Goal: Transaction & Acquisition: Purchase product/service

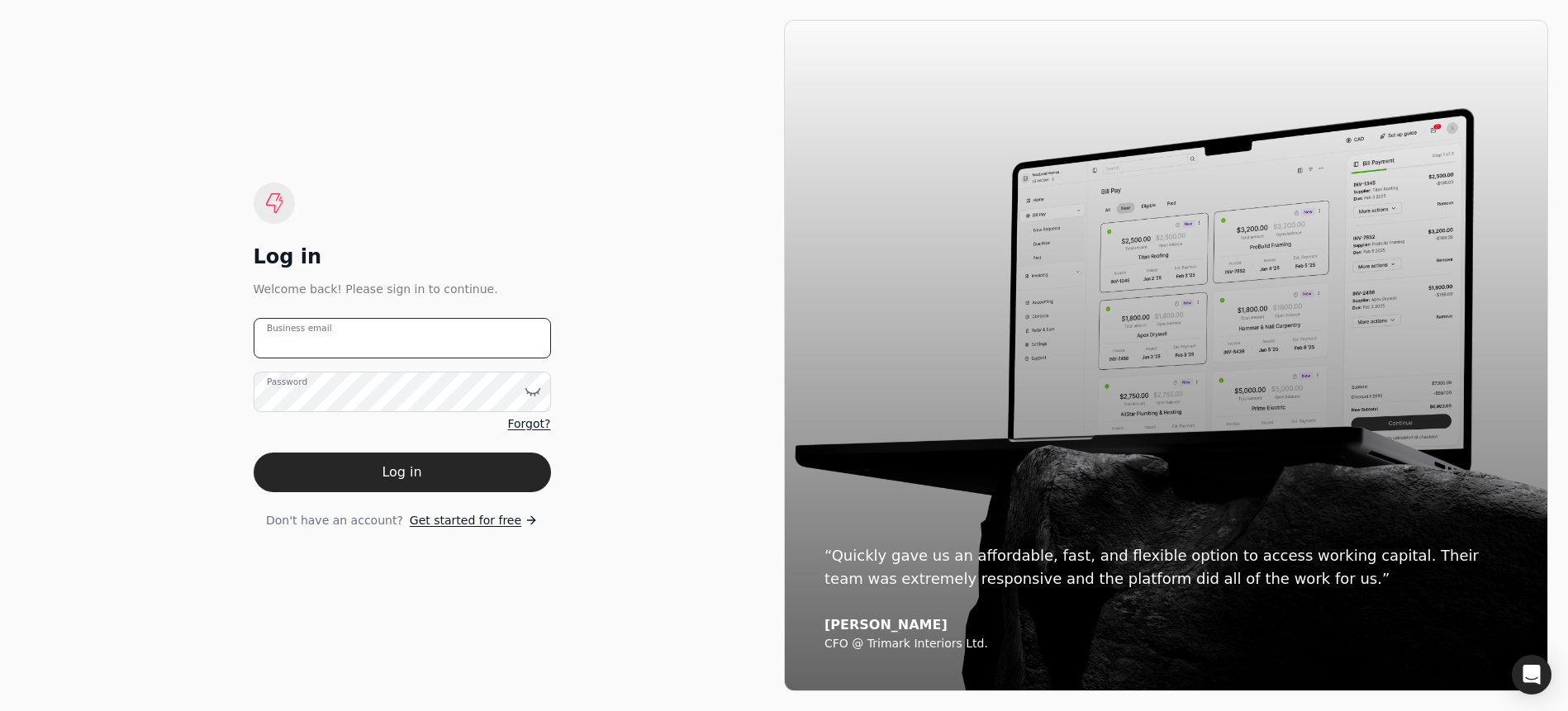
click at [421, 346] on email "Business email" at bounding box center [402, 338] width 298 height 41
type email "[EMAIL_ADDRESS][DOMAIN_NAME]"
click at [528, 393] on icon at bounding box center [533, 391] width 17 height 17
click at [483, 469] on button "Log in" at bounding box center [402, 472] width 298 height 40
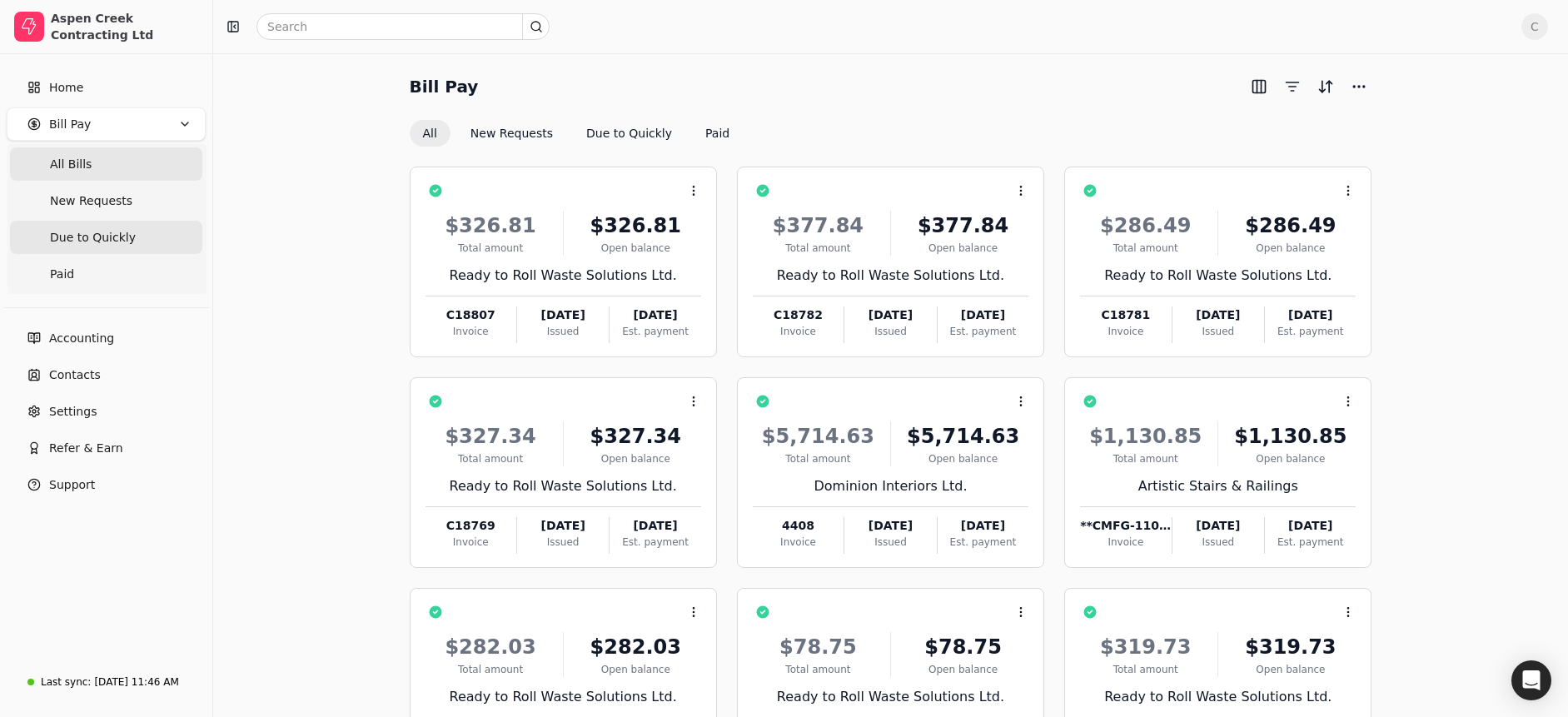
click at [103, 242] on span "Due to Quickly" at bounding box center [93, 237] width 86 height 18
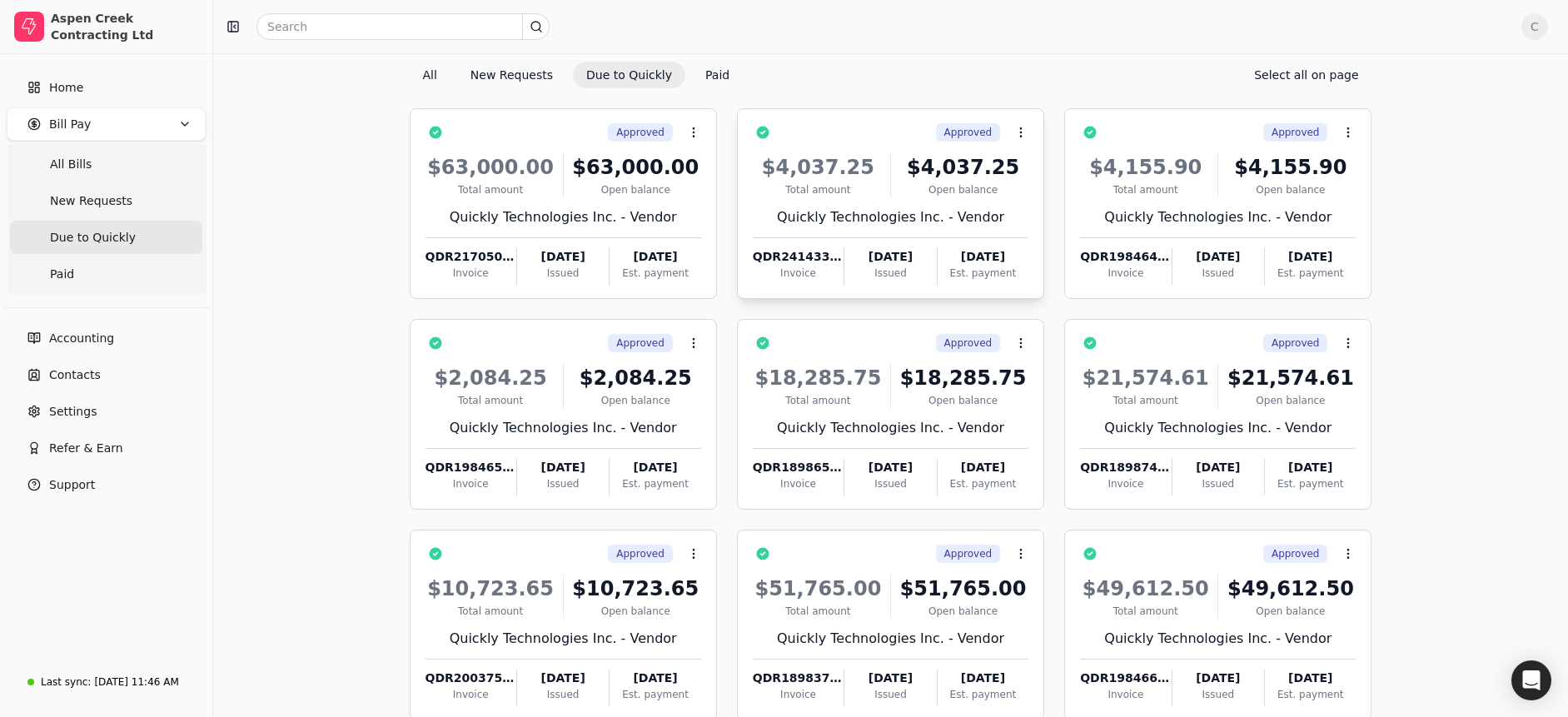
scroll to position [58, 0]
click at [1343, 344] on icon at bounding box center [1348, 344] width 13 height 13
click at [1363, 381] on span "Open" at bounding box center [1374, 384] width 31 height 18
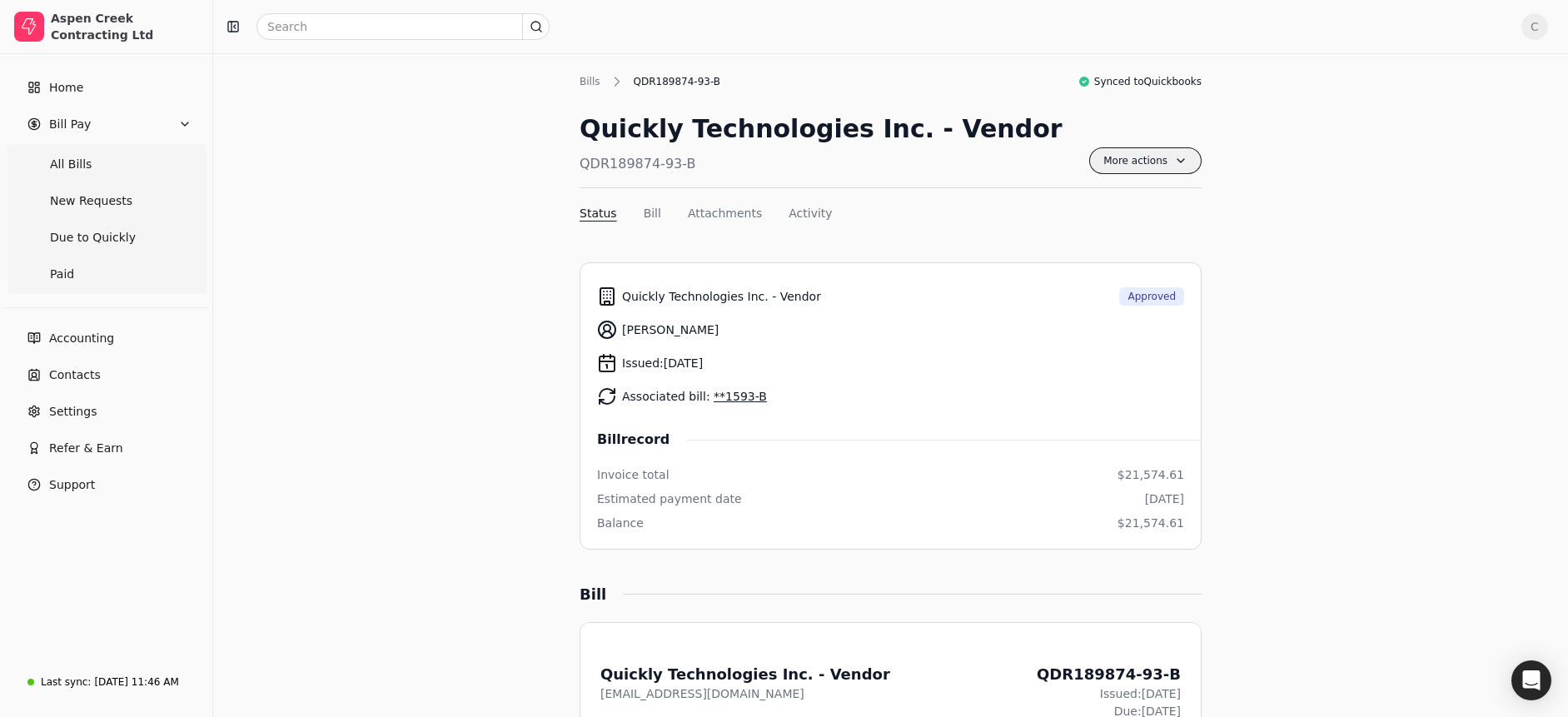
click at [1126, 149] on span "More actions" at bounding box center [1145, 160] width 113 height 27
click at [893, 297] on div "Quickly Technologies Inc. - Vendor Approved" at bounding box center [890, 297] width 587 height 33
click at [664, 79] on div "QDR189874-93-B" at bounding box center [677, 82] width 104 height 15
click at [799, 216] on button "Activity" at bounding box center [811, 213] width 43 height 18
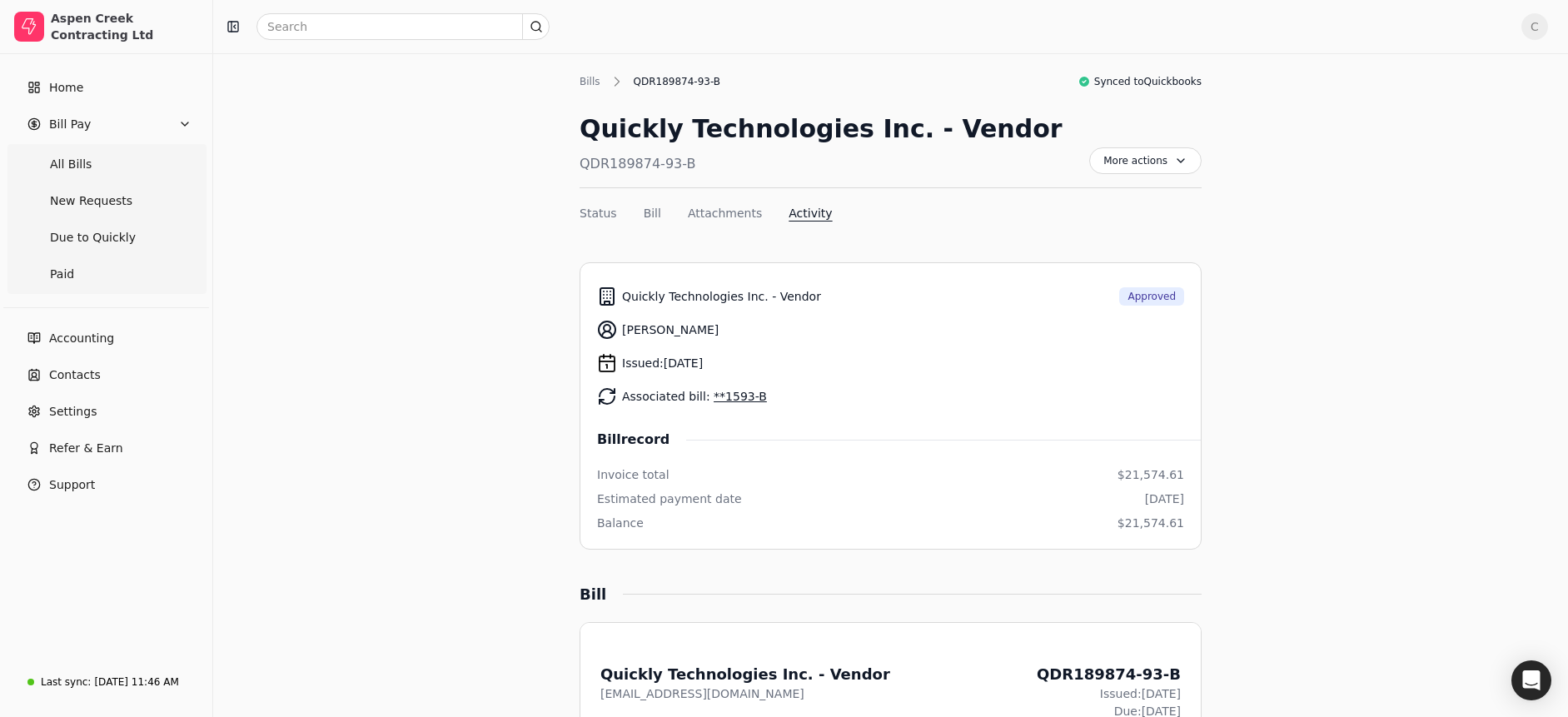
scroll to position [58, 0]
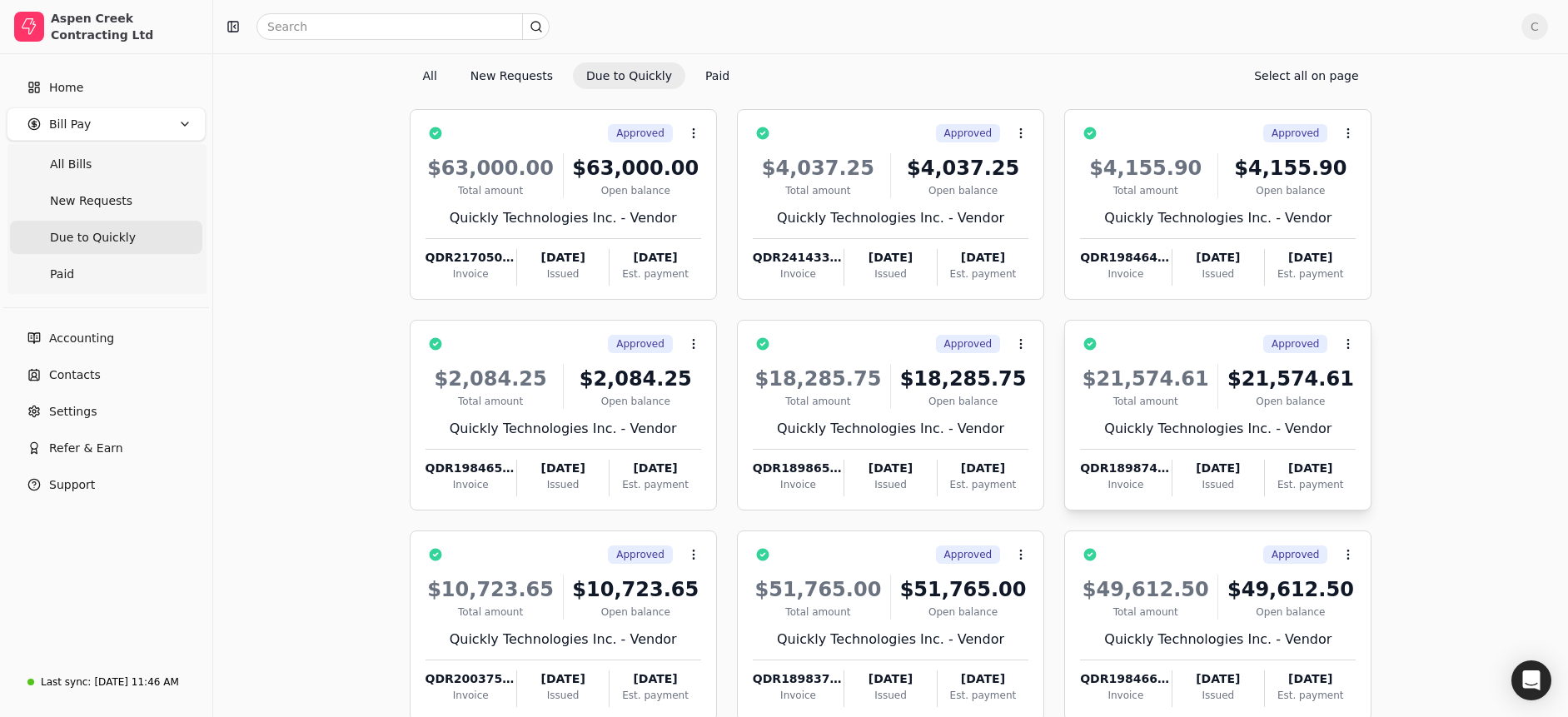
click at [1230, 345] on div "Approved Context Menu Button" at bounding box center [1229, 344] width 252 height 28
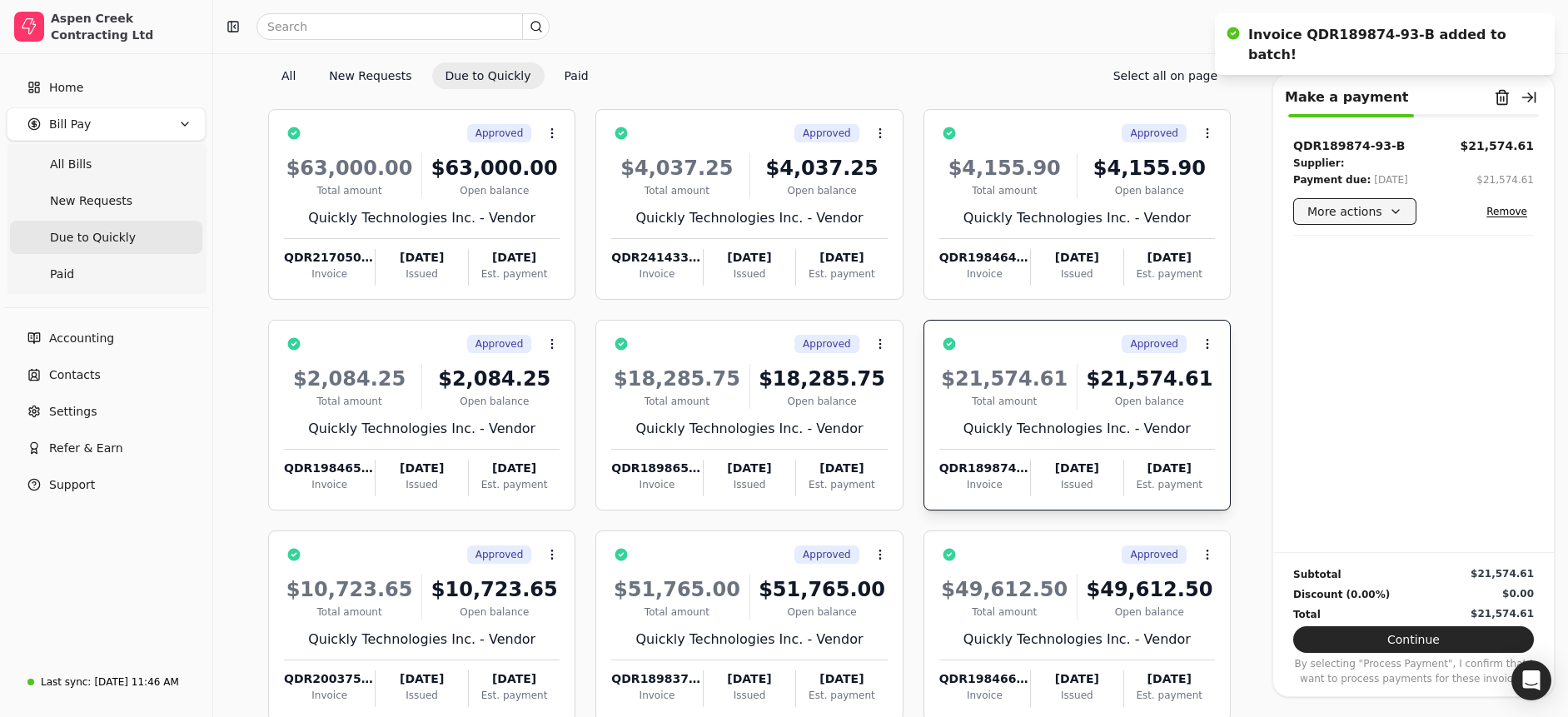
click at [1392, 208] on button "More actions" at bounding box center [1354, 211] width 123 height 27
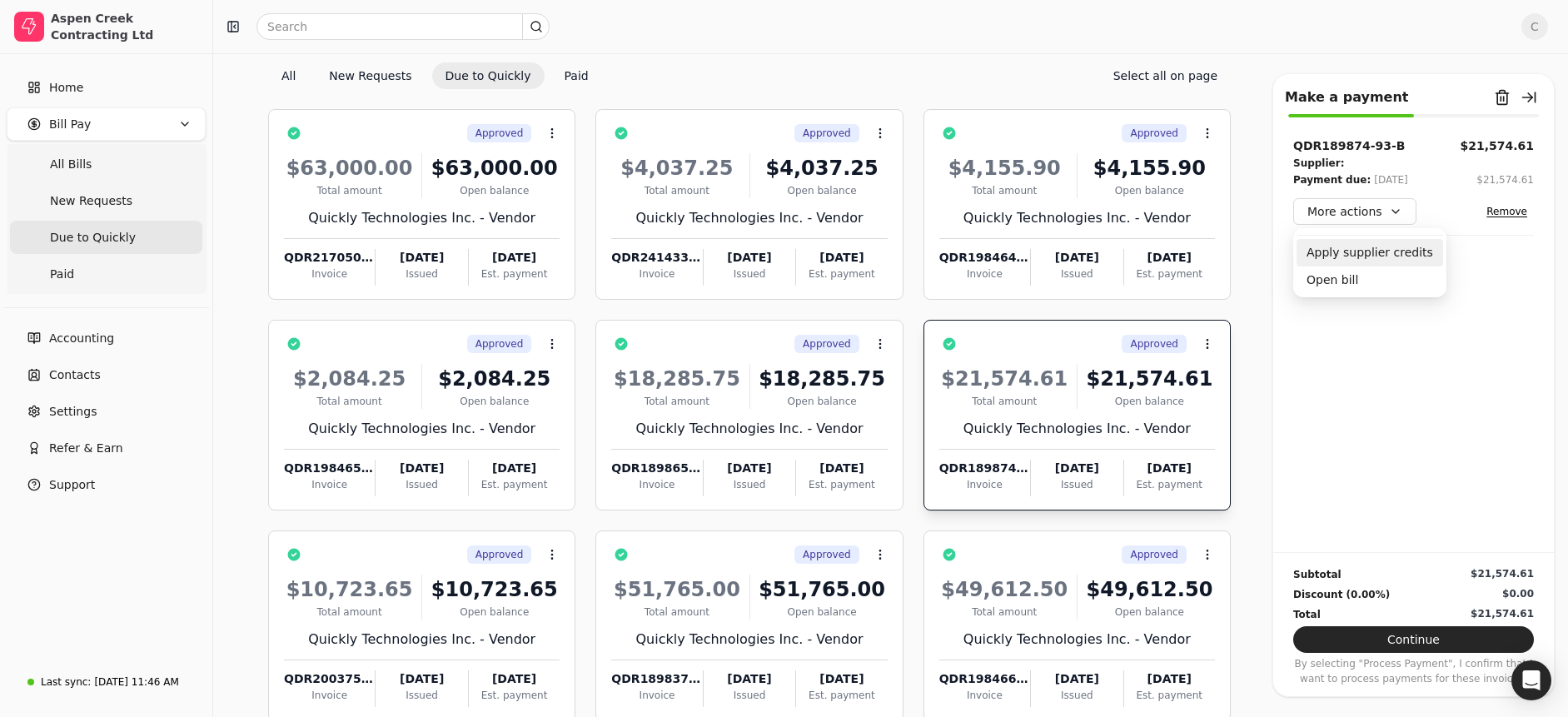
click at [1362, 249] on div "Apply supplier credits" at bounding box center [1369, 252] width 146 height 28
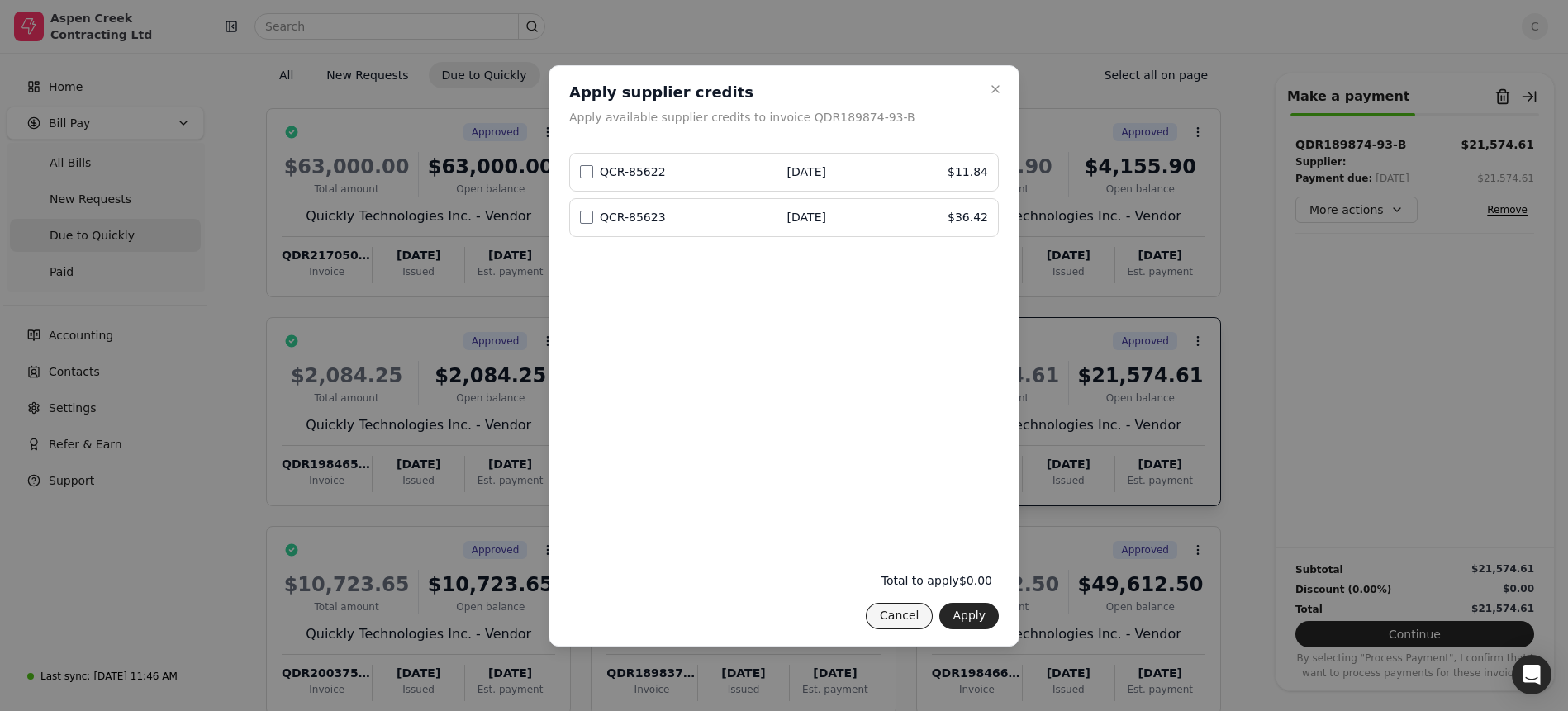
click at [896, 614] on button "Cancel" at bounding box center [899, 616] width 67 height 27
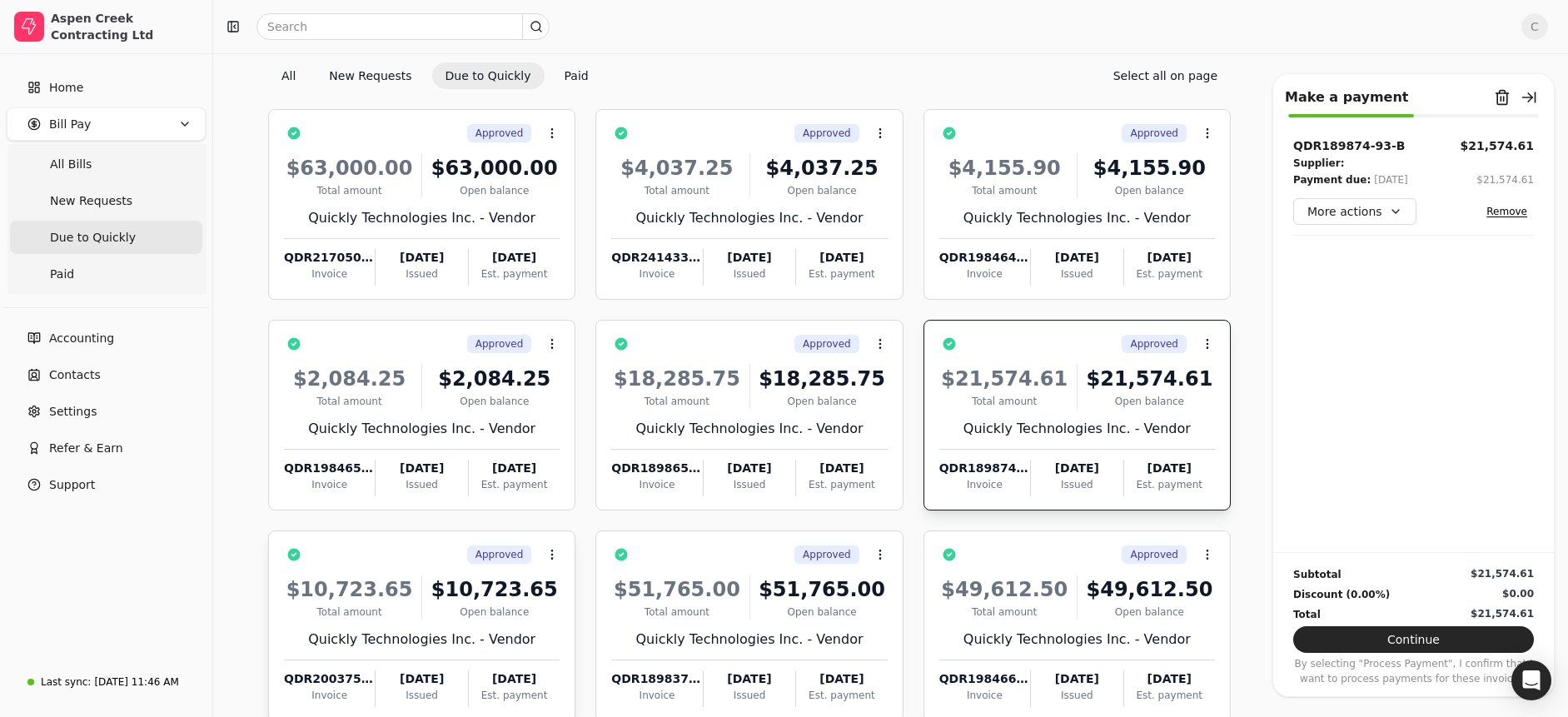
click at [444, 599] on div "$10,723.65" at bounding box center [494, 590] width 130 height 30
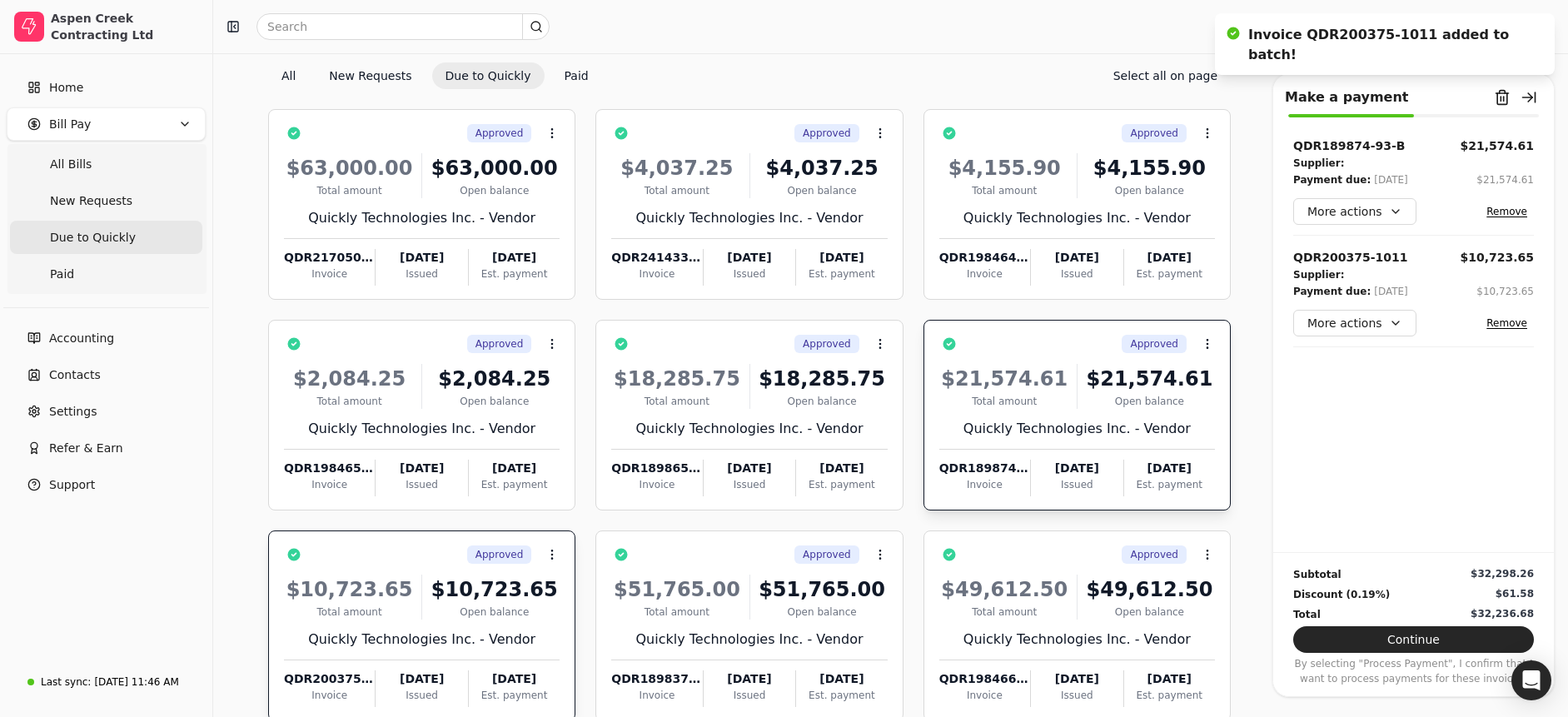
click at [1359, 262] on div "QDR200375-1011" at bounding box center [1351, 257] width 115 height 18
click at [1510, 256] on div "$10,723.65" at bounding box center [1497, 257] width 74 height 18
click at [1399, 325] on button "More actions" at bounding box center [1354, 323] width 123 height 27
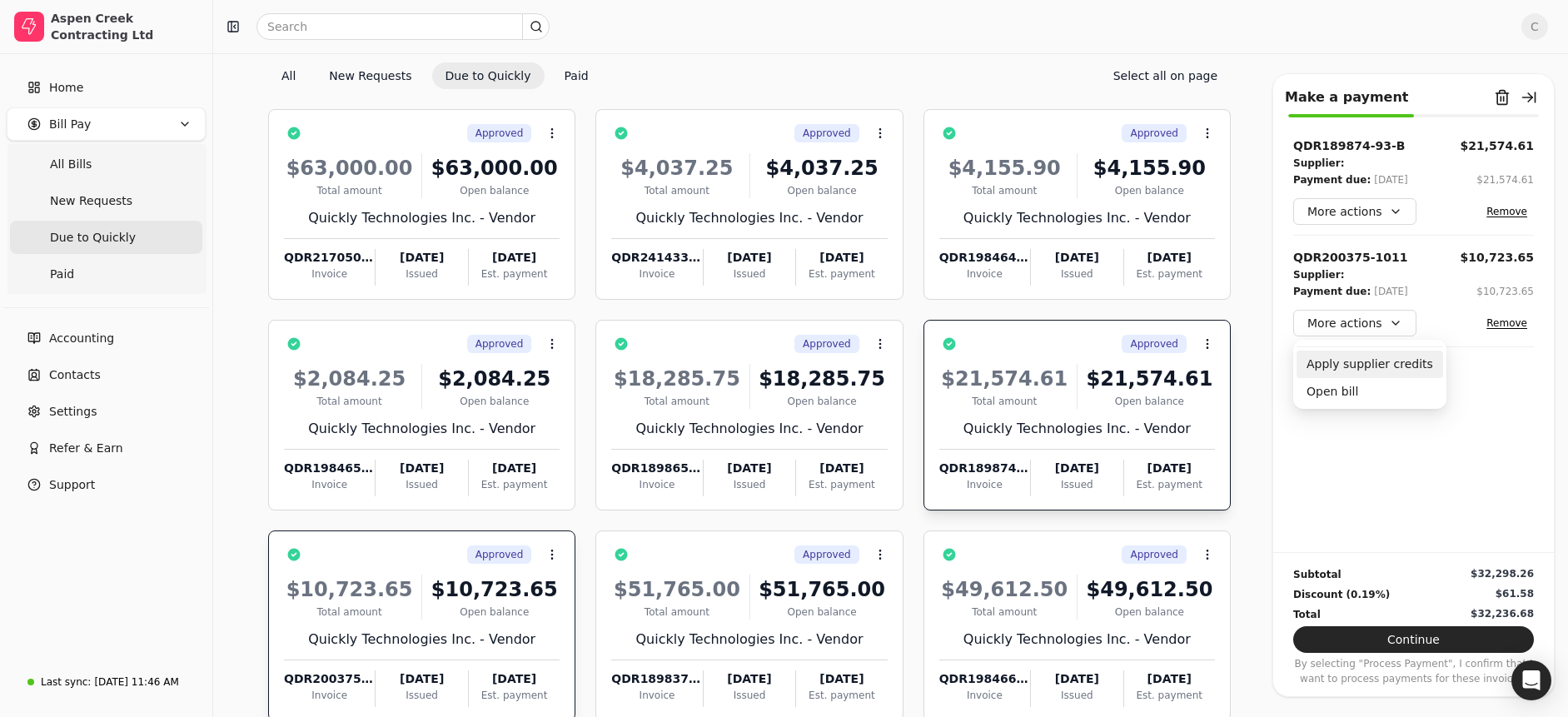
click at [1368, 364] on div "Apply supplier credits" at bounding box center [1369, 364] width 146 height 28
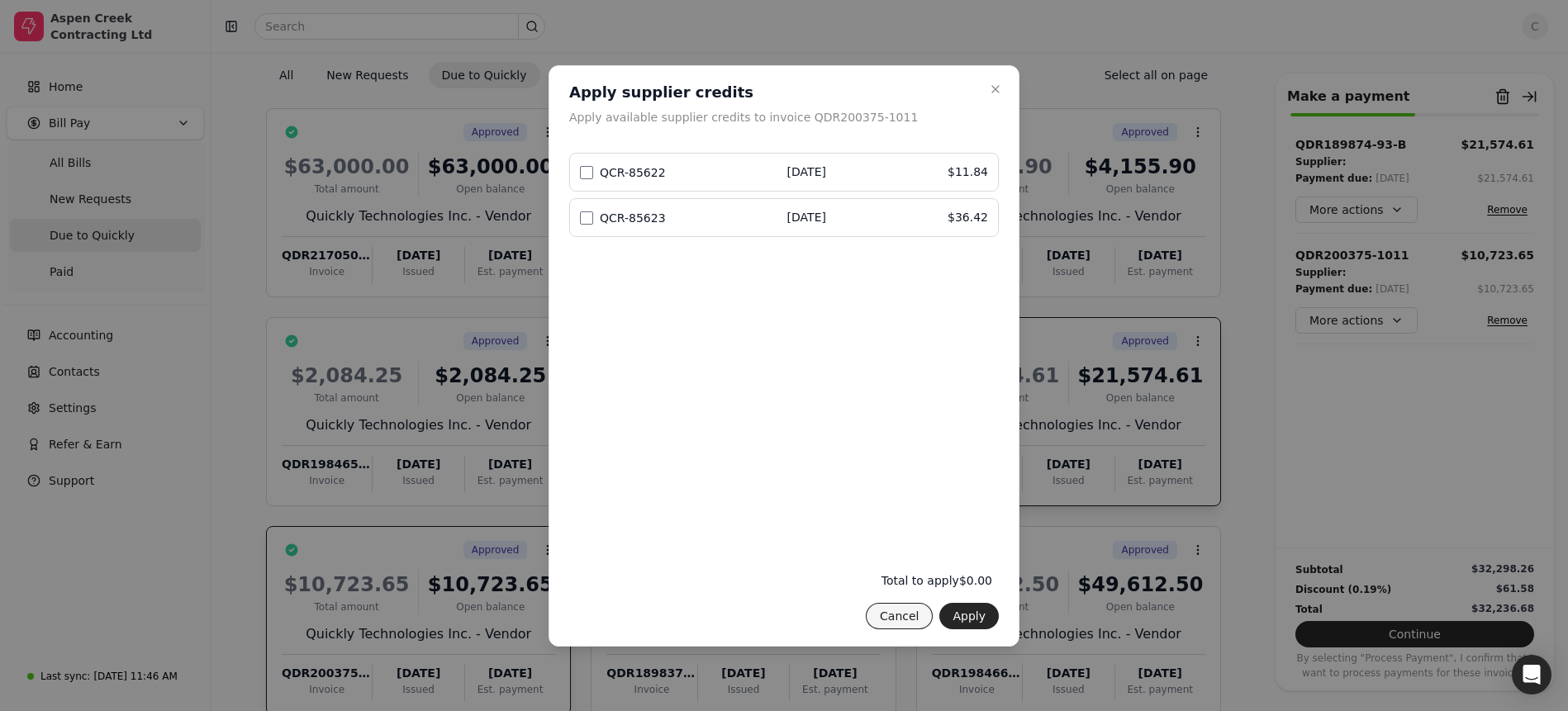
click at [905, 618] on button "Cancel" at bounding box center [899, 616] width 67 height 27
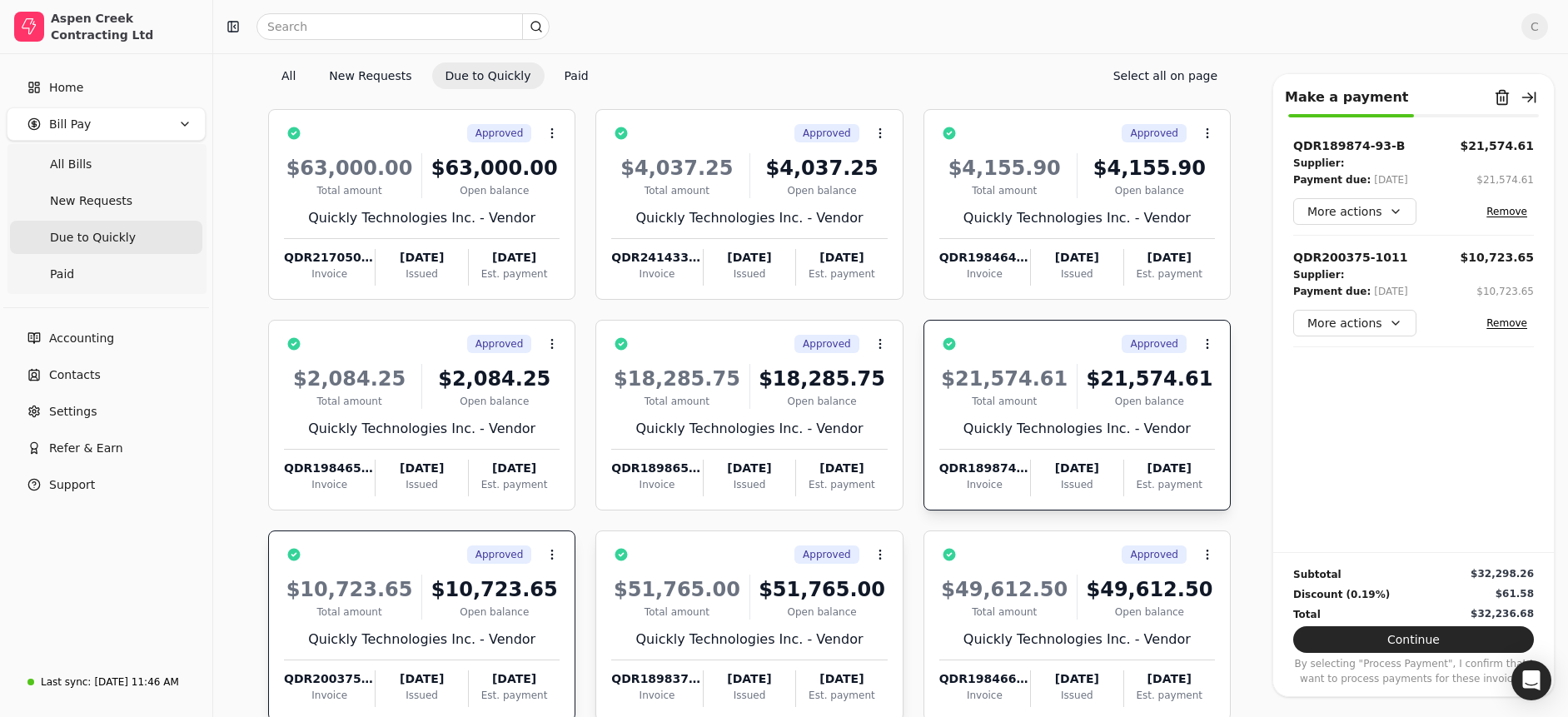
click at [725, 568] on div "$51,765.00 Total amount $51,765.00 Open balance Quickly Technologies Inc. - Ven…" at bounding box center [749, 636] width 276 height 142
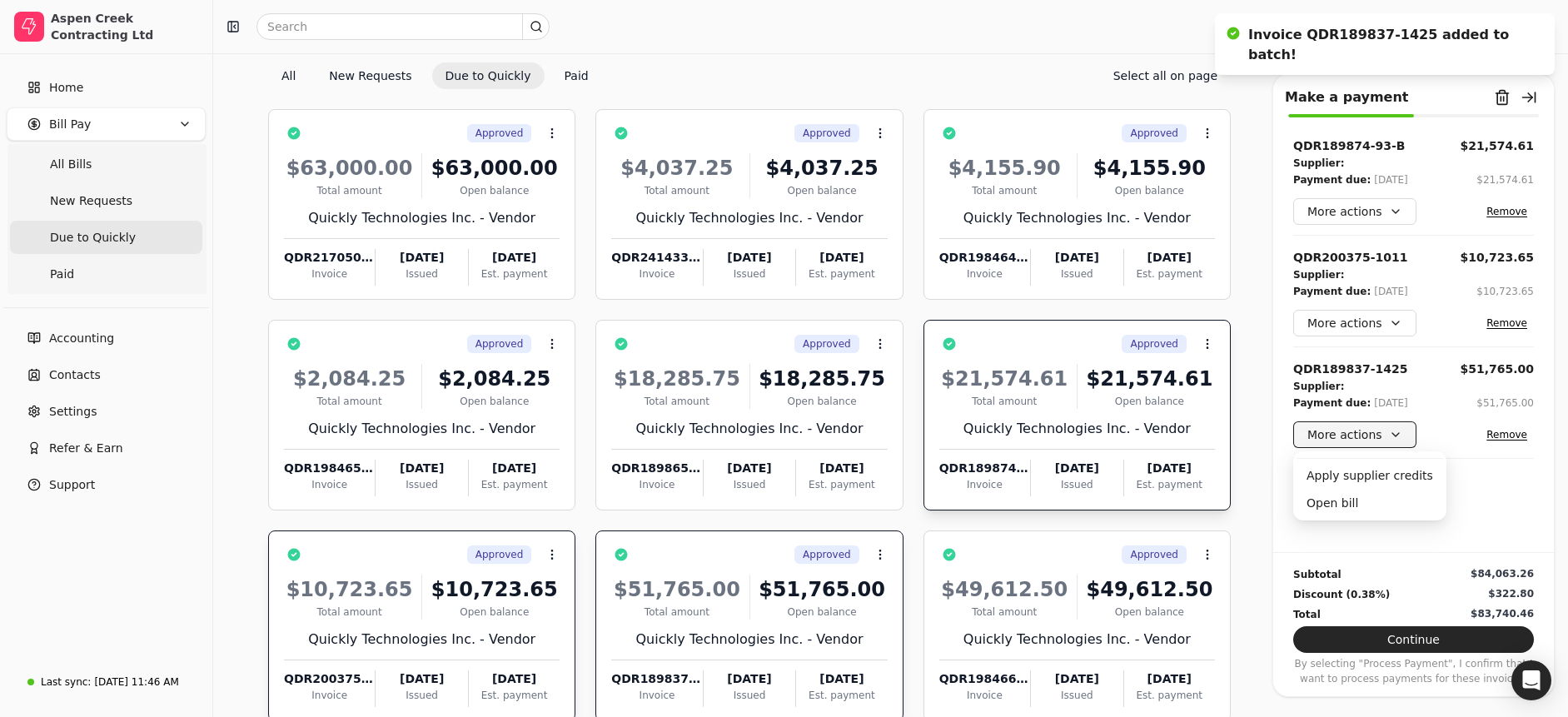
click at [1387, 432] on button "More actions" at bounding box center [1354, 435] width 123 height 27
click at [1350, 479] on div "Apply supplier credits" at bounding box center [1369, 475] width 146 height 28
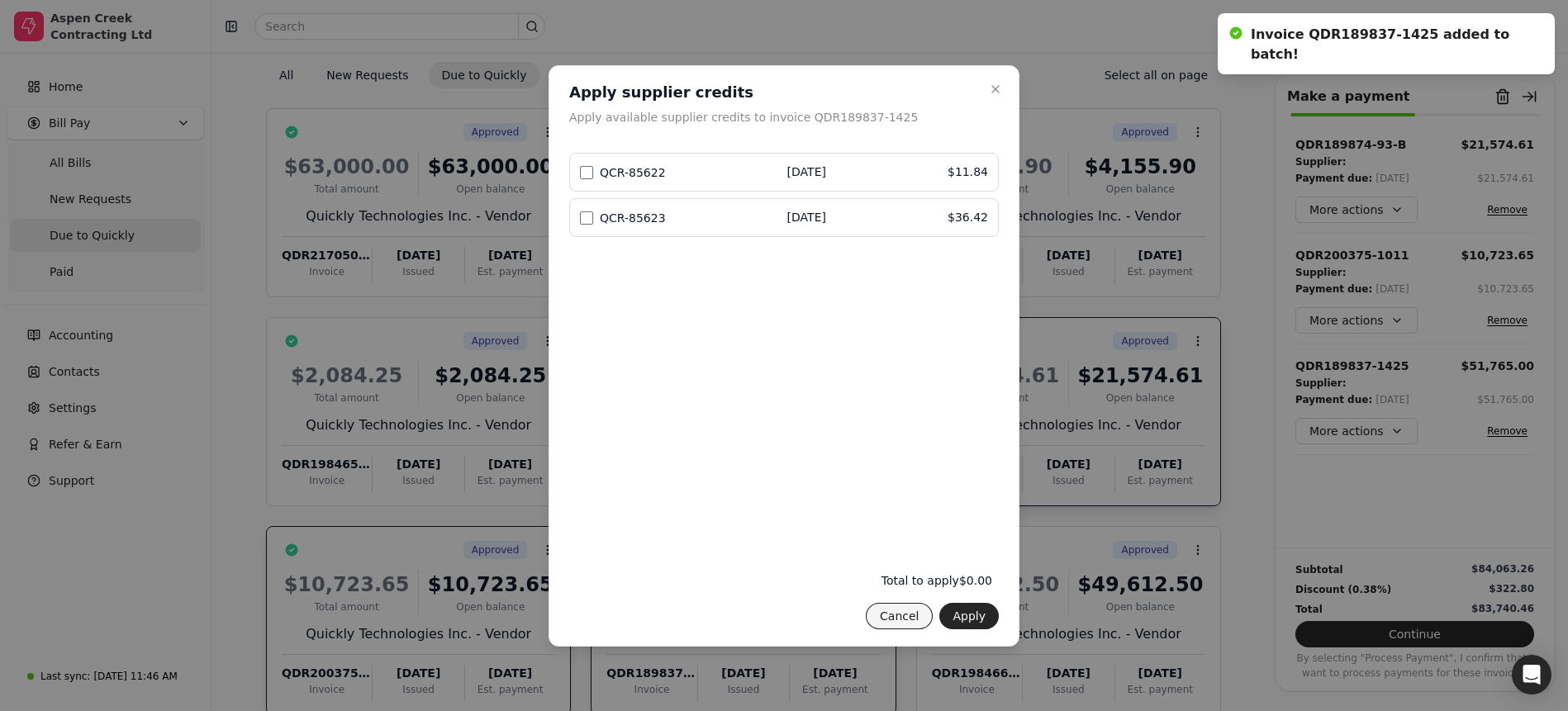
click at [912, 622] on button "Cancel" at bounding box center [899, 616] width 67 height 27
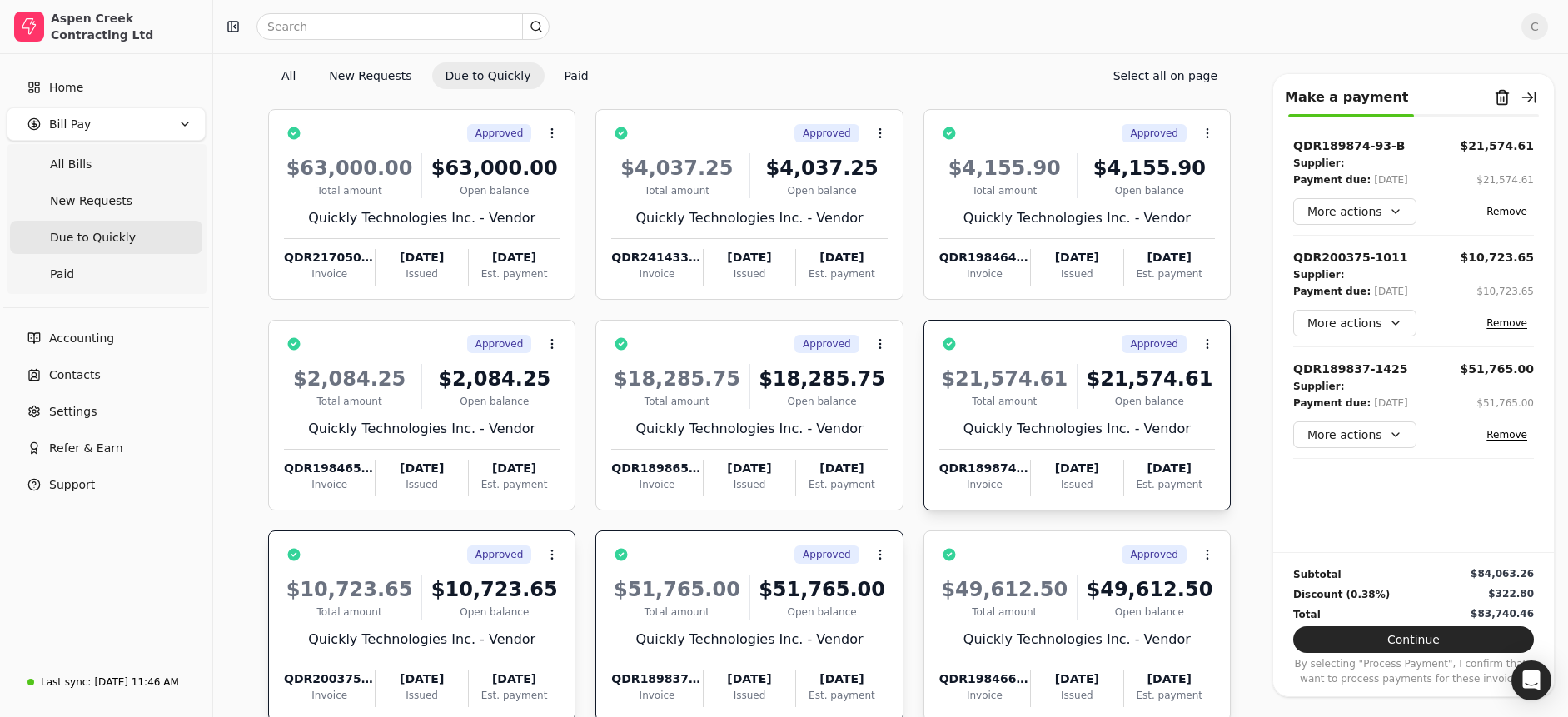
click at [1055, 549] on div "Approved Context Menu Button" at bounding box center [1089, 555] width 252 height 28
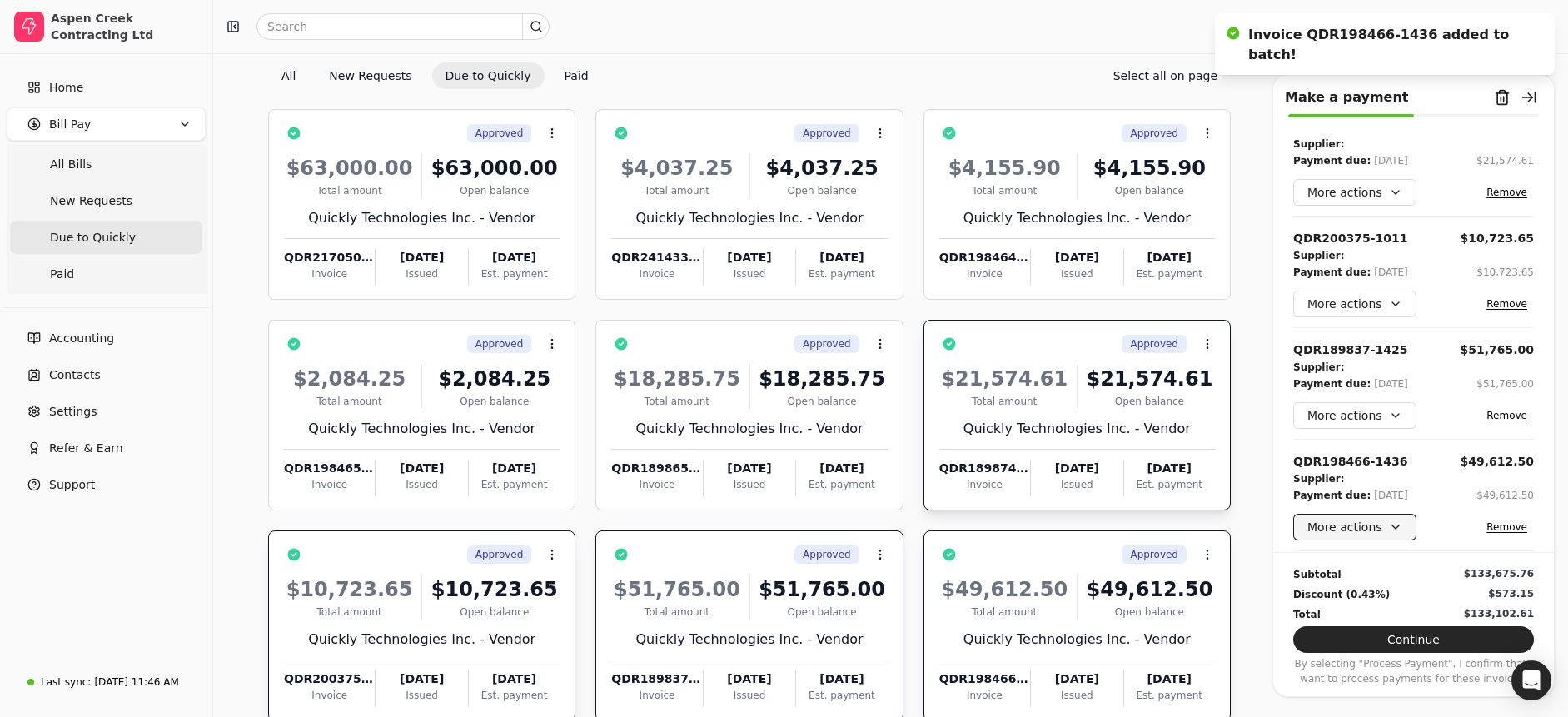
scroll to position [20, 0]
click at [1345, 530] on button "More actions" at bounding box center [1354, 526] width 123 height 27
click at [1329, 567] on div "Apply supplier credits" at bounding box center [1369, 567] width 146 height 28
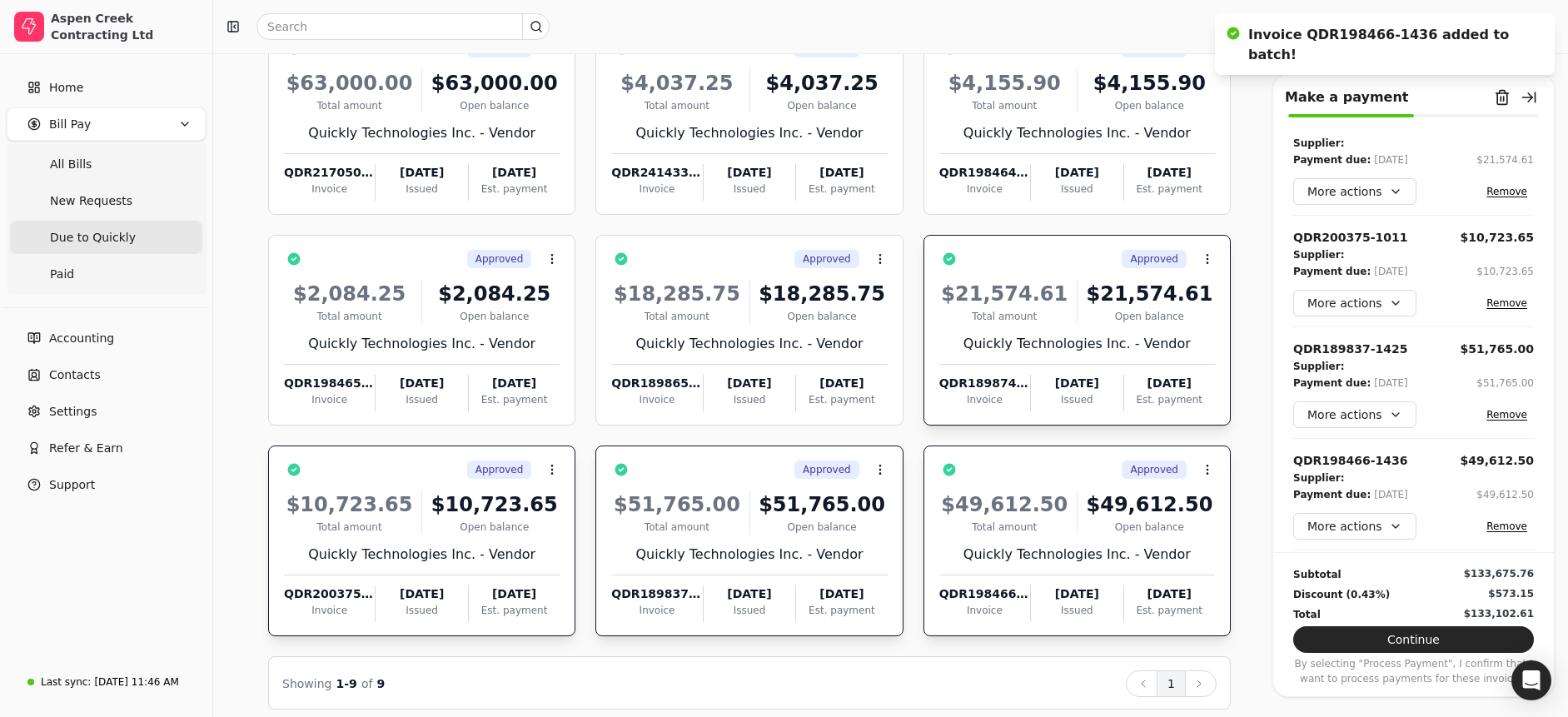
scroll to position [155, 0]
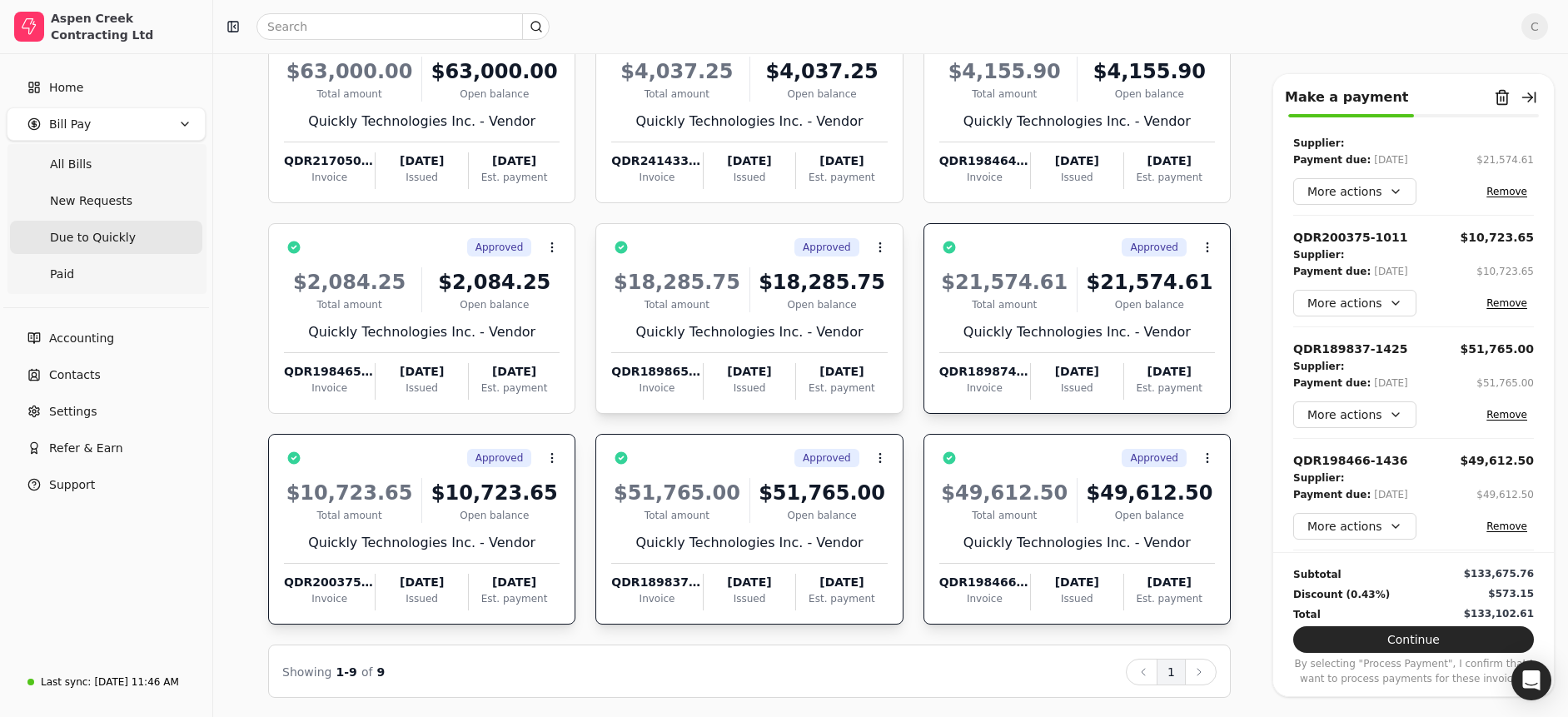
click at [673, 249] on div "Approved Context Menu Button" at bounding box center [761, 247] width 252 height 28
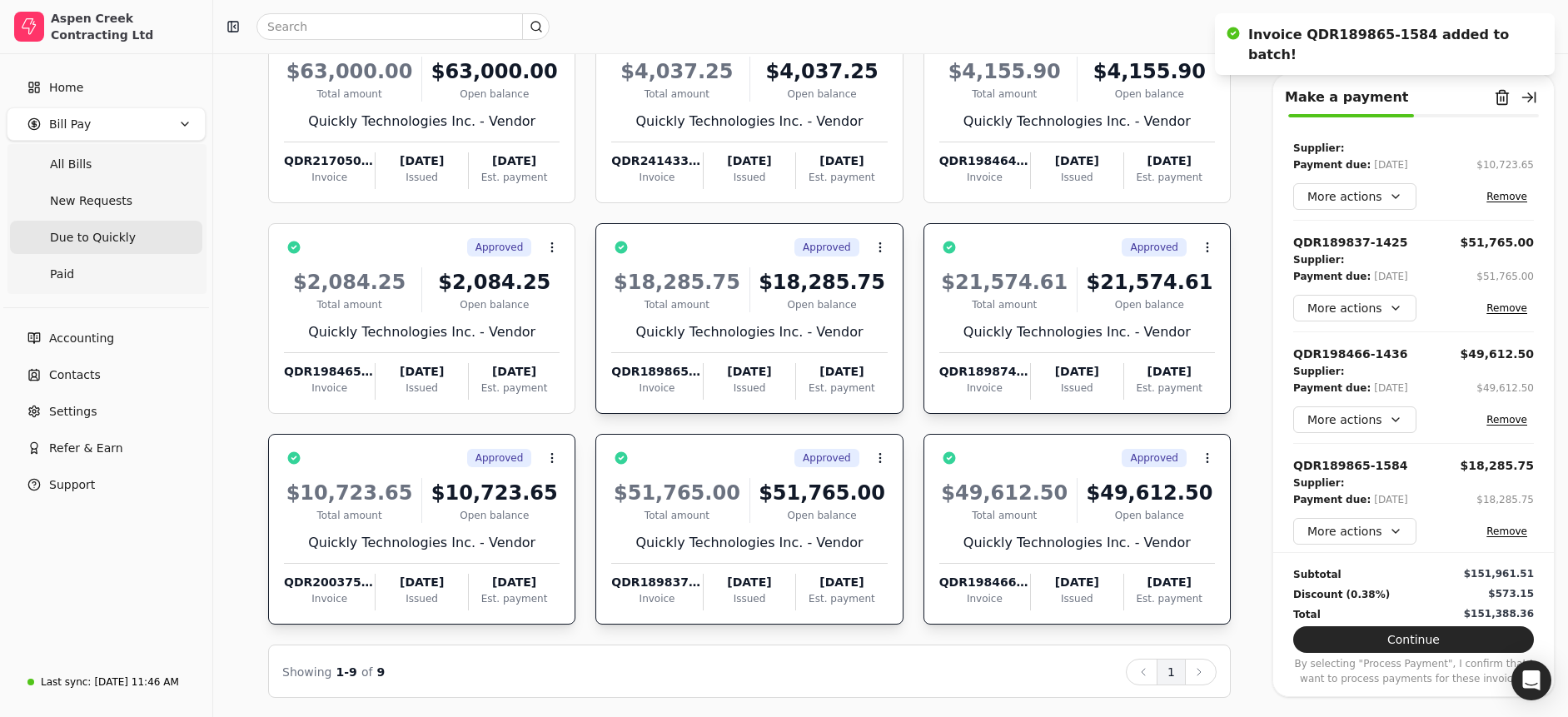
scroll to position [131, 0]
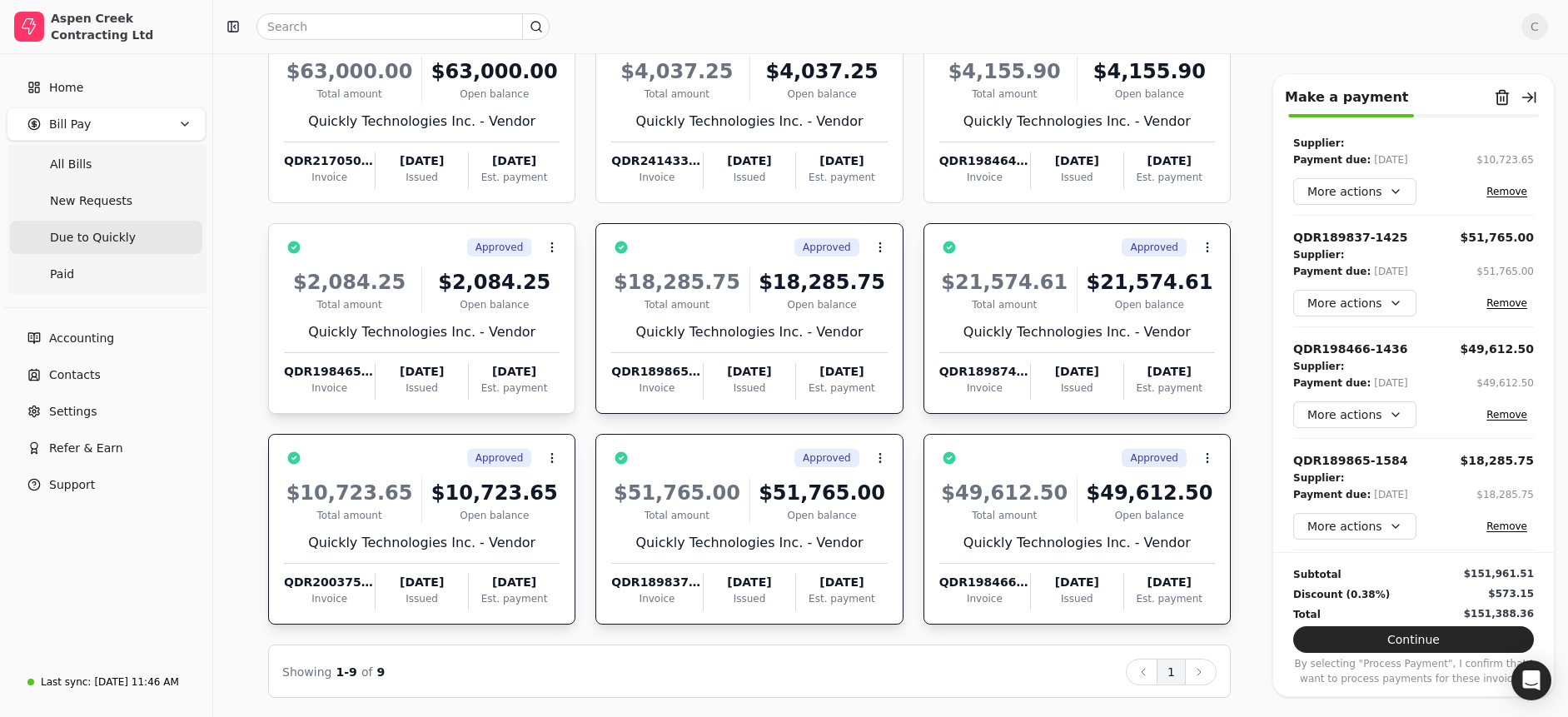
click at [448, 282] on div "$2,084.25" at bounding box center [494, 282] width 130 height 30
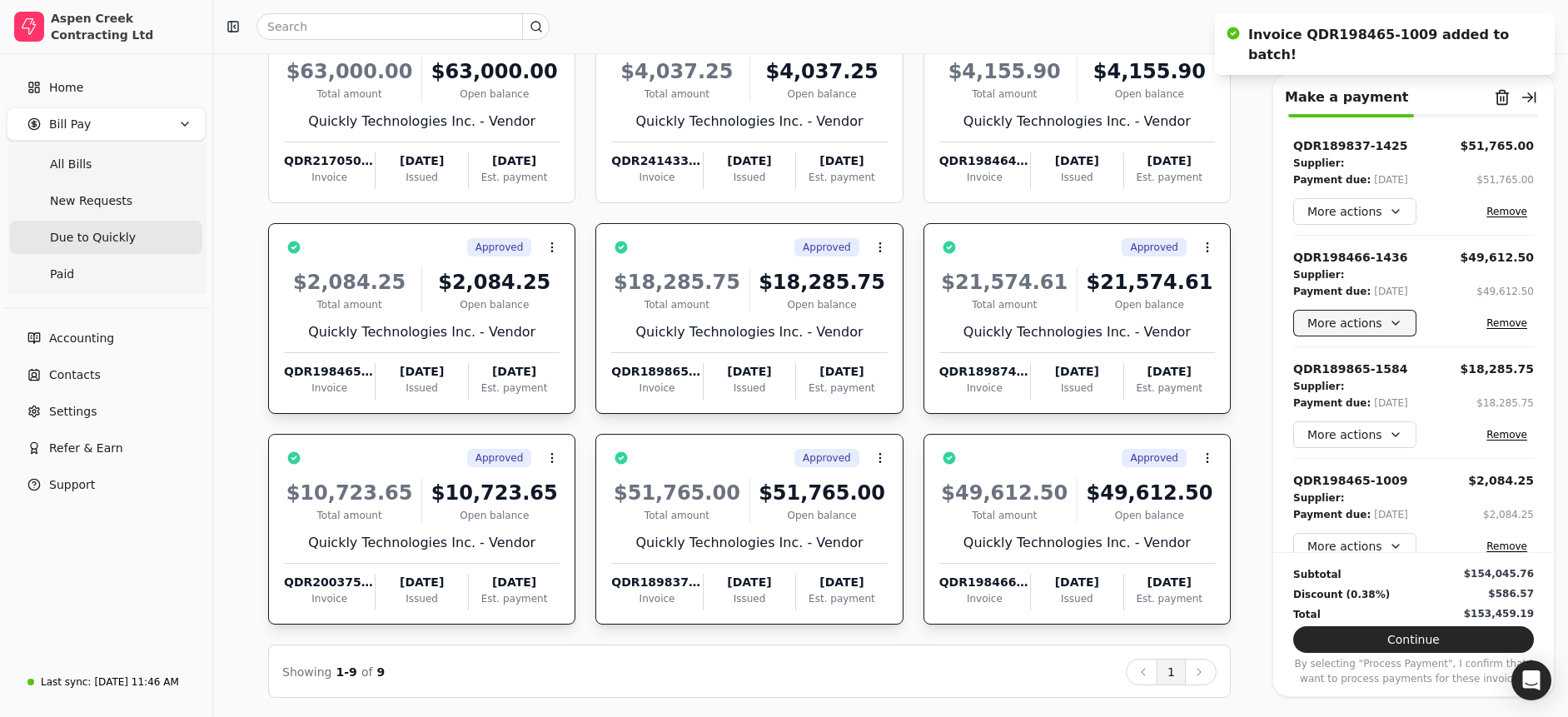
scroll to position [243, 0]
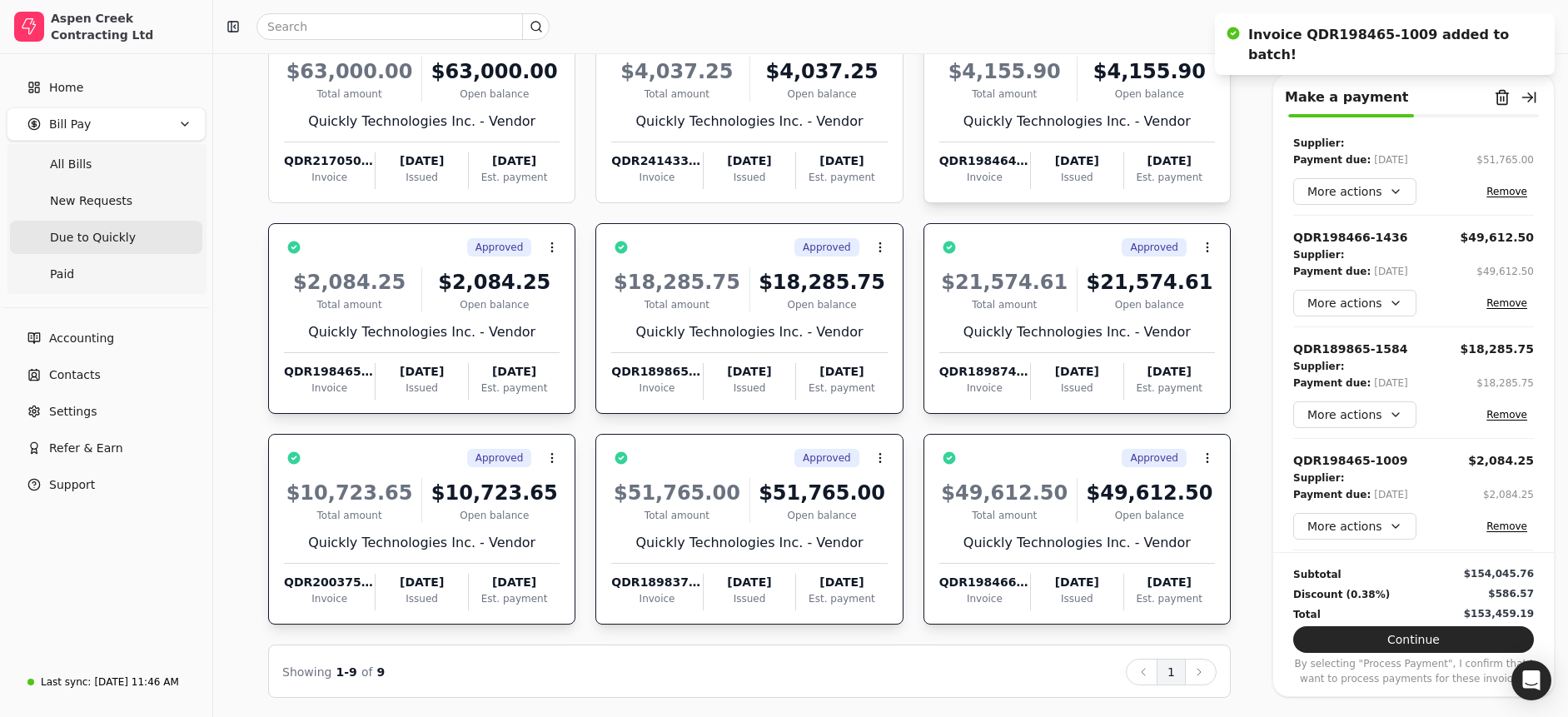
click at [1046, 96] on div "Total amount" at bounding box center [1005, 94] width 130 height 15
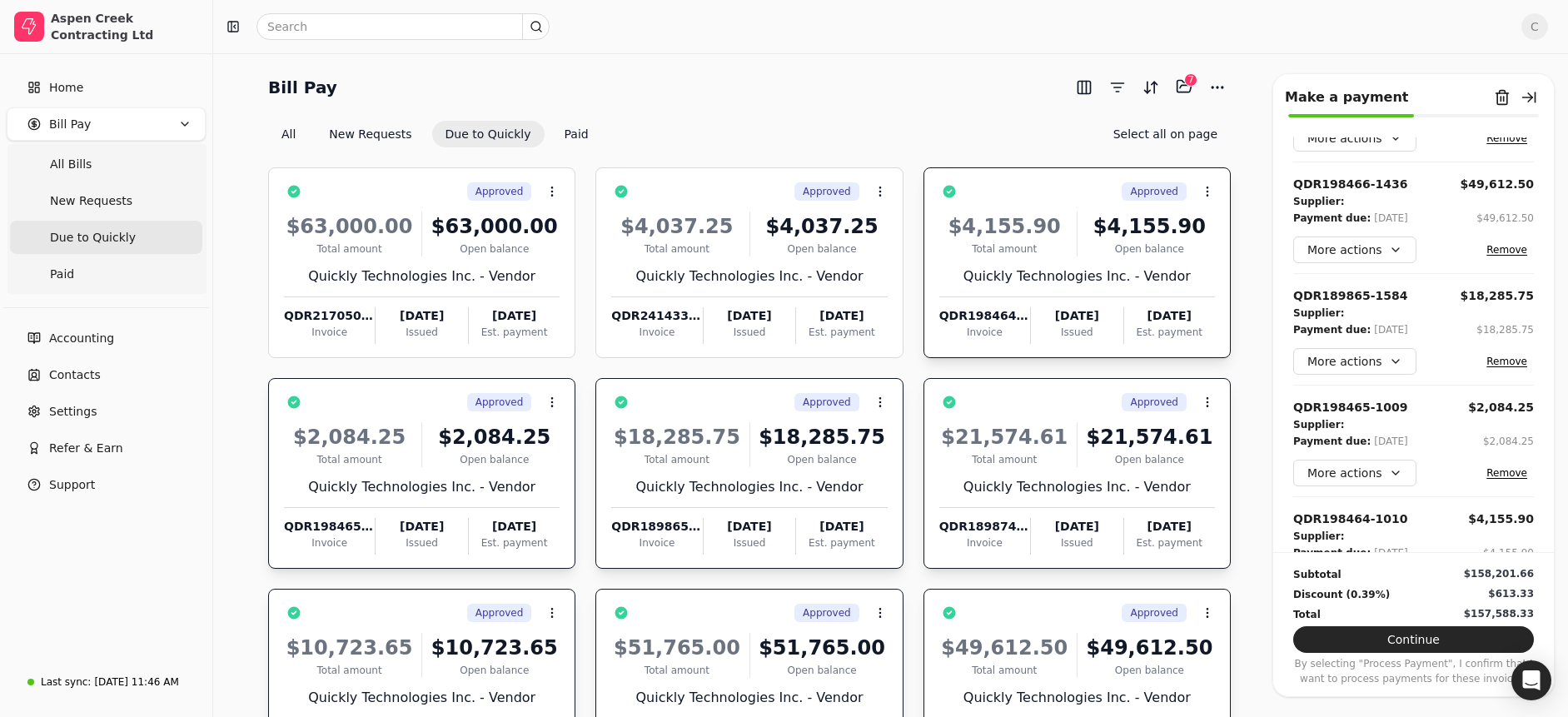
scroll to position [354, 0]
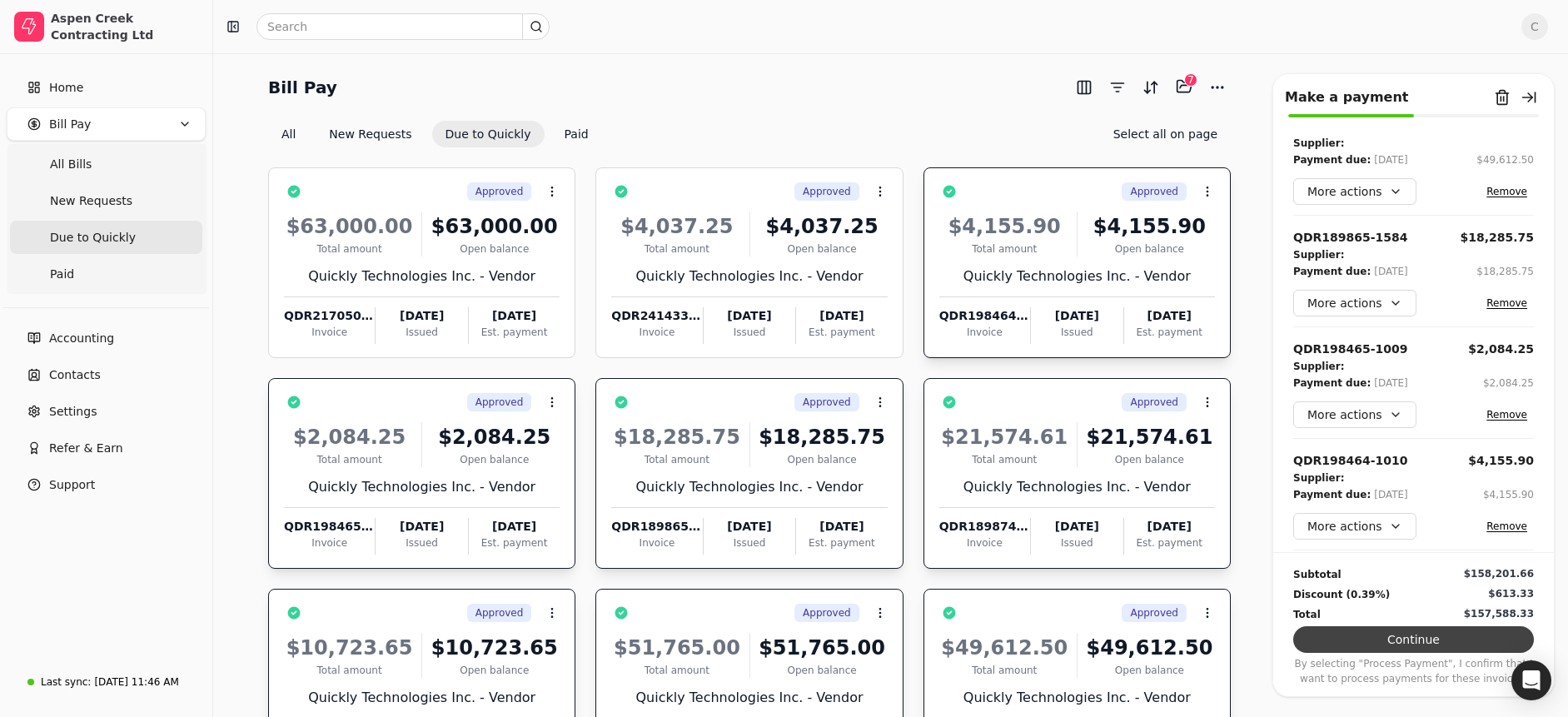
click at [1412, 633] on button "Continue" at bounding box center [1413, 639] width 241 height 27
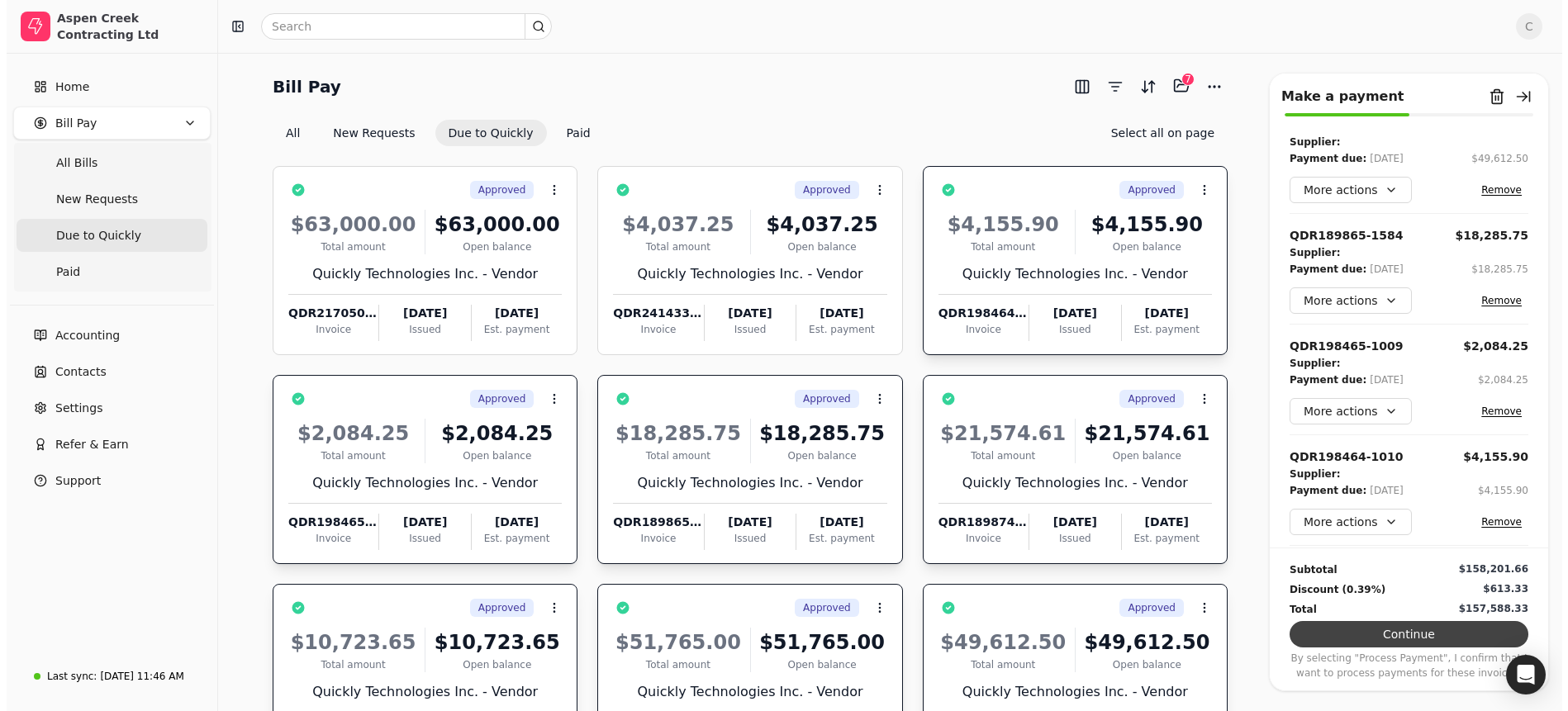
scroll to position [0, 0]
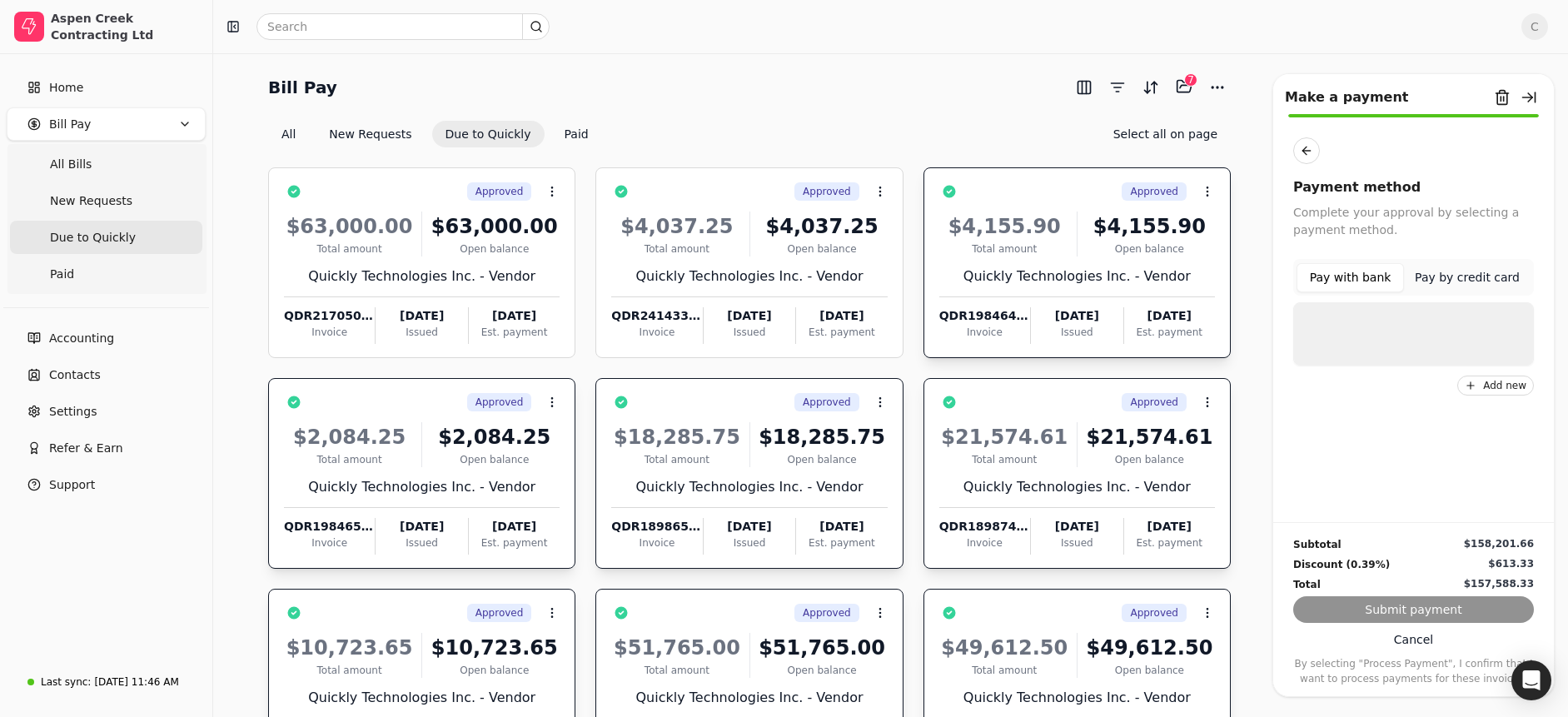
click at [1369, 273] on button "Pay with bank" at bounding box center [1350, 277] width 108 height 29
click at [1403, 611] on div "Subtotal $158,201.66 Discount (0.39%) $613.33 Total $157,588.33 Submit payment …" at bounding box center [1414, 604] width 281 height 164
click at [1381, 611] on div "Subtotal $158,201.66 Discount (0.39%) $613.33 Total $157,588.33 Submit payment …" at bounding box center [1414, 604] width 281 height 164
click at [1387, 317] on p "Bank of Montreal" at bounding box center [1400, 325] width 99 height 18
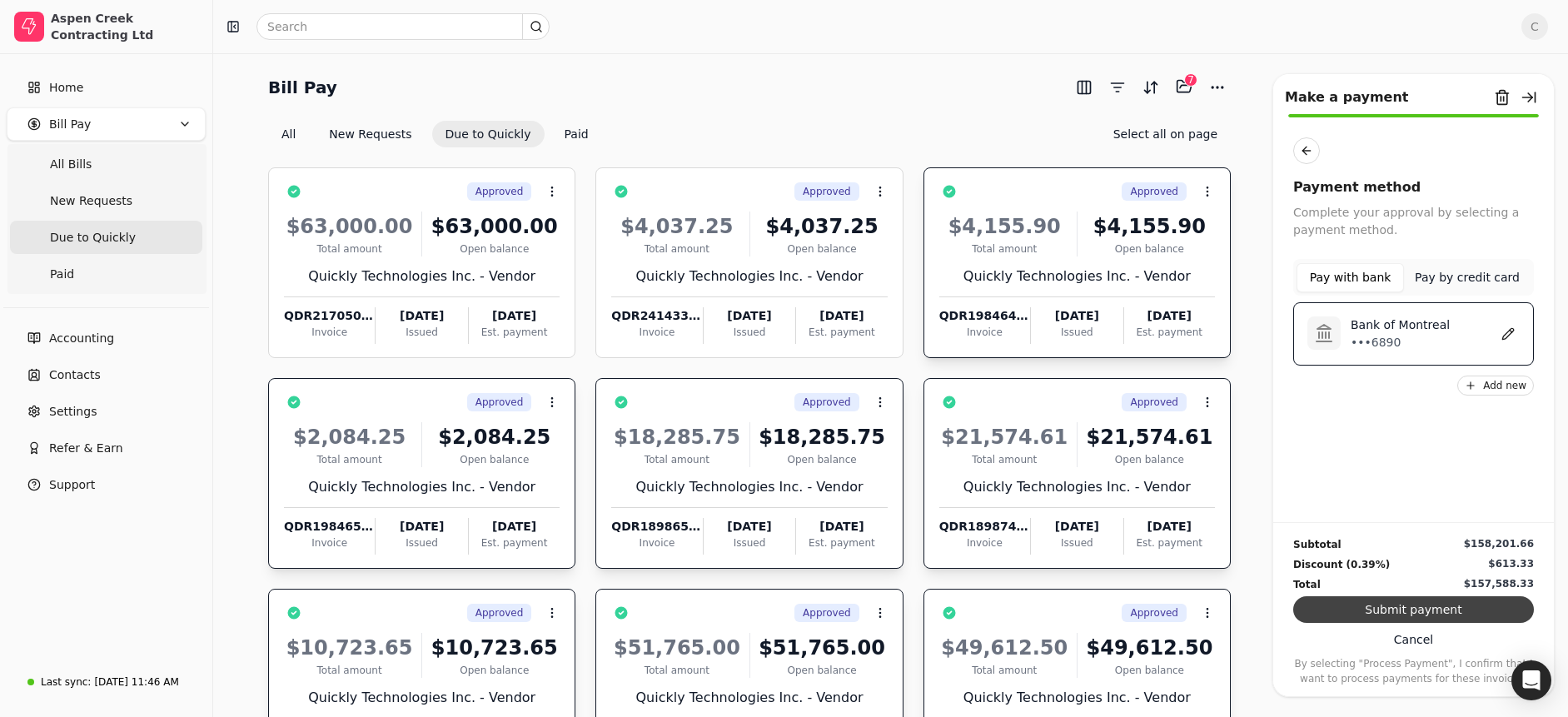
click at [1377, 613] on button "Submit payment" at bounding box center [1413, 609] width 241 height 27
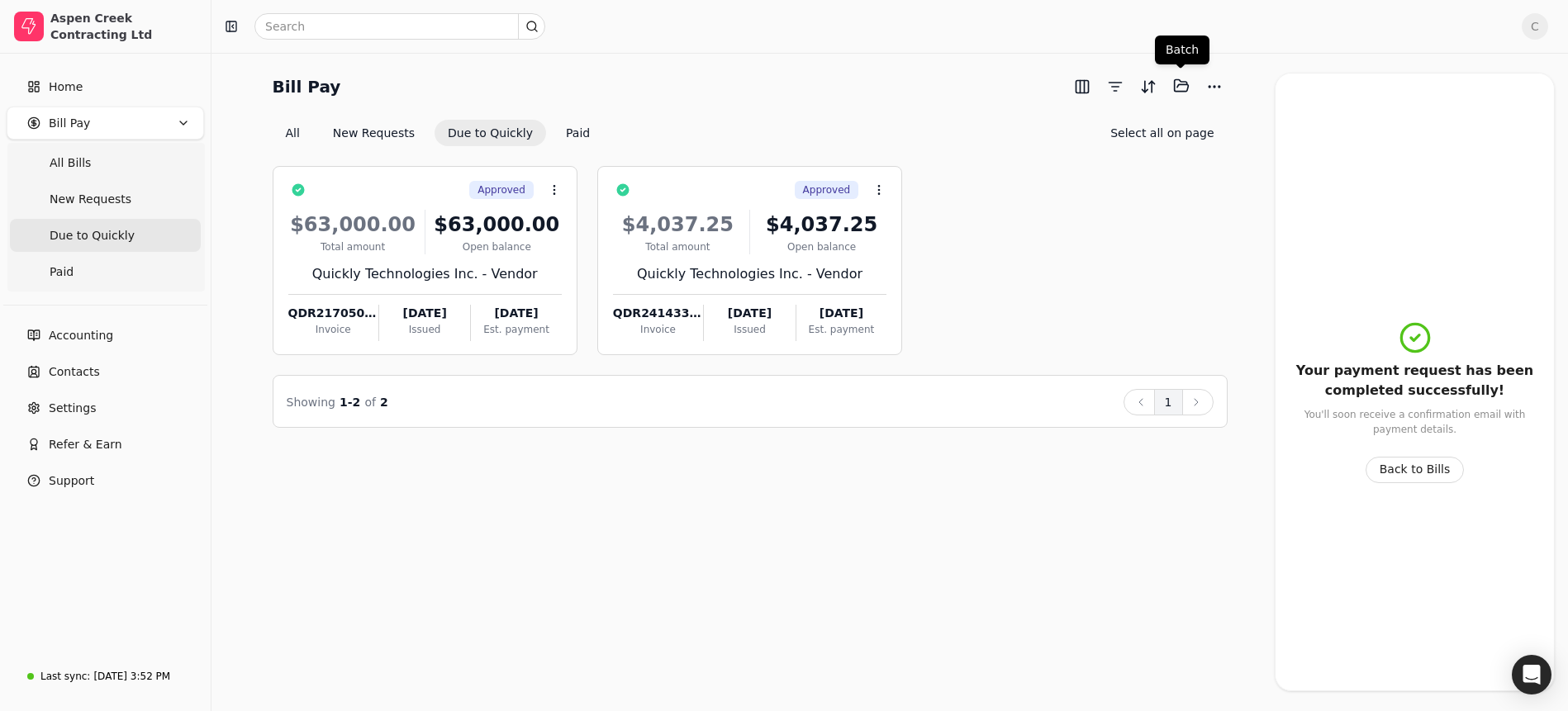
click at [1527, 27] on span "C" at bounding box center [1535, 27] width 27 height 27
click at [1446, 123] on link "Sign Out" at bounding box center [1455, 124] width 178 height 27
